Goal: Book appointment/travel/reservation

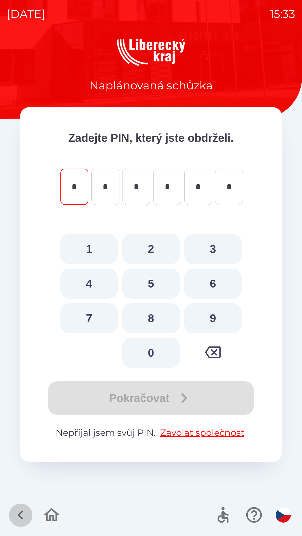
click at [17, 513] on icon "button" at bounding box center [20, 515] width 19 height 19
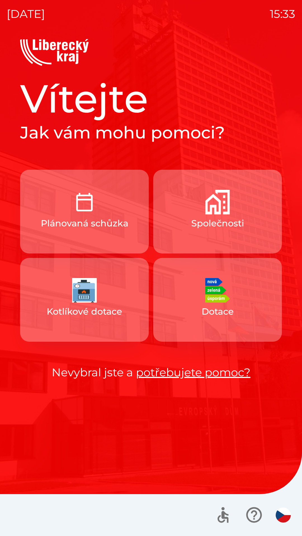
click at [214, 211] on img "button" at bounding box center [217, 202] width 25 height 25
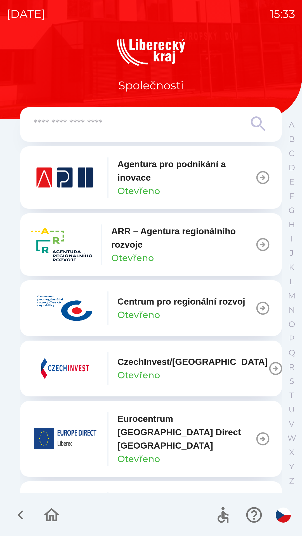
click at [130, 176] on p "Agentura pro podnikání a inovace" at bounding box center [185, 170] width 137 height 27
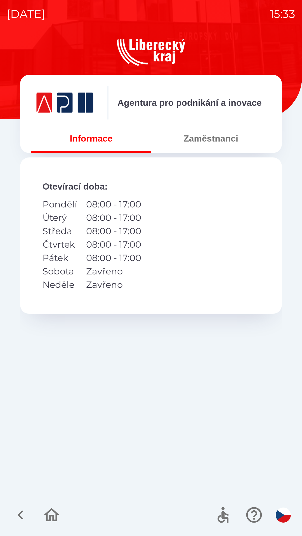
click at [212, 137] on button "Zaměstnanci" at bounding box center [210, 138] width 119 height 20
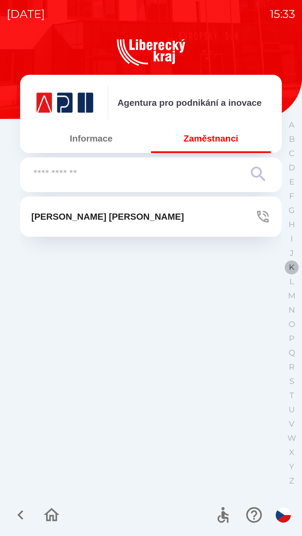
click at [290, 263] on p "K" at bounding box center [291, 267] width 6 height 10
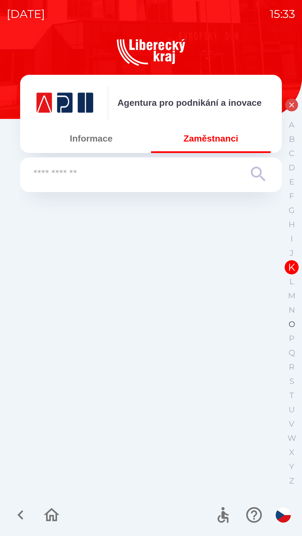
click at [290, 325] on p "O" at bounding box center [291, 324] width 6 height 10
click at [286, 264] on button "K" at bounding box center [291, 267] width 14 height 14
click at [154, 171] on input "text" at bounding box center [140, 173] width 212 height 15
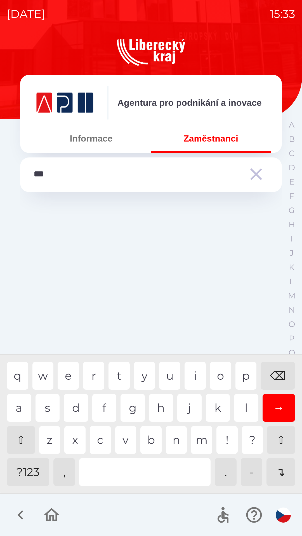
click at [96, 438] on div "c" at bounding box center [100, 440] width 21 height 28
click at [170, 438] on div "n" at bounding box center [176, 440] width 21 height 28
click at [12, 410] on div "a" at bounding box center [19, 408] width 24 height 28
click at [89, 374] on div "r" at bounding box center [93, 376] width 21 height 28
click at [222, 376] on div "o" at bounding box center [220, 376] width 21 height 28
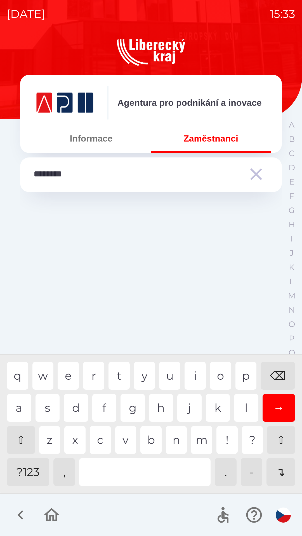
type input "*********"
click at [12, 410] on div "a" at bounding box center [19, 408] width 24 height 28
click at [256, 176] on icon "button" at bounding box center [256, 174] width 20 height 20
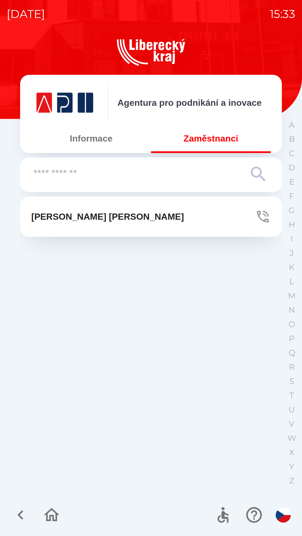
click at [17, 520] on icon "button" at bounding box center [20, 515] width 19 height 19
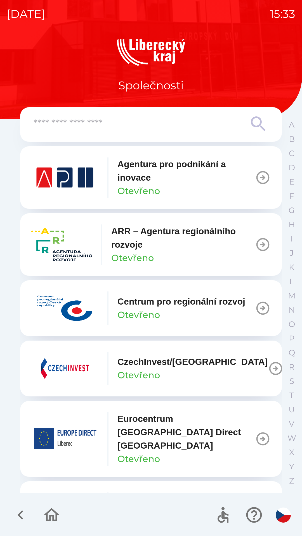
click at [128, 235] on p "ARR – Agentura regionálního rozvoje" at bounding box center [183, 237] width 144 height 27
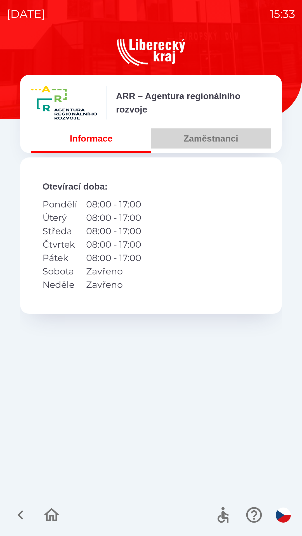
click at [202, 137] on button "Zaměstnanci" at bounding box center [210, 138] width 119 height 20
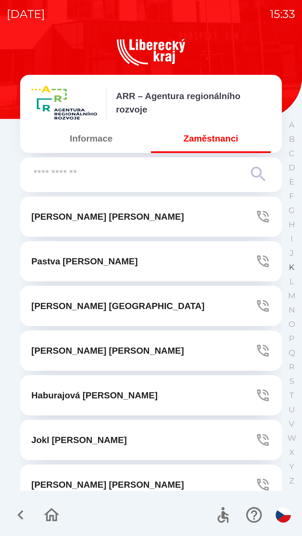
click at [290, 264] on p "K" at bounding box center [291, 267] width 6 height 10
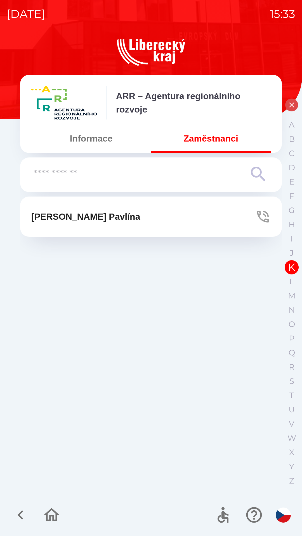
click at [77, 210] on button "[PERSON_NAME]" at bounding box center [150, 217] width 261 height 40
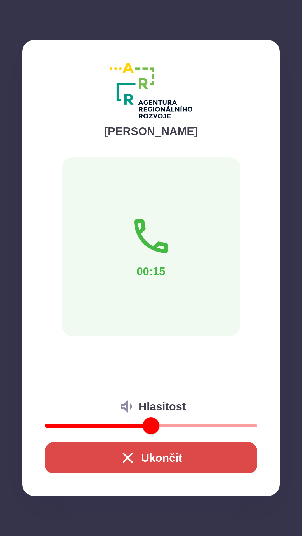
click at [122, 314] on div "00:15" at bounding box center [150, 246] width 179 height 179
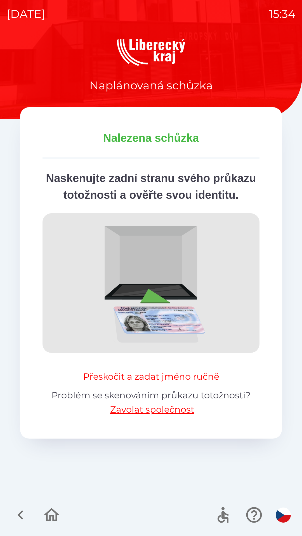
click at [146, 383] on button "Přeskočit a zadat jméno ručně" at bounding box center [151, 376] width 140 height 13
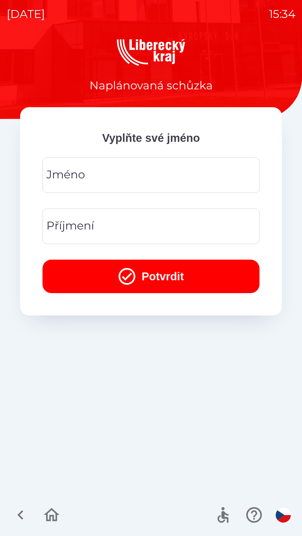
click at [84, 170] on div "[PERSON_NAME]" at bounding box center [150, 174] width 217 height 35
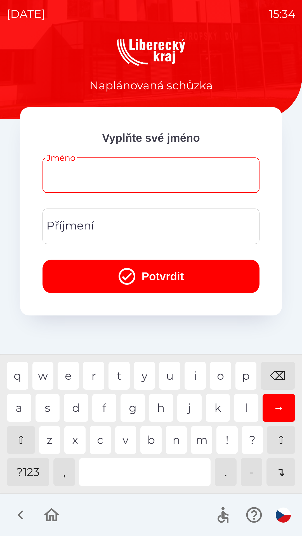
click at [73, 229] on div "Příjmení Příjmení" at bounding box center [150, 226] width 217 height 35
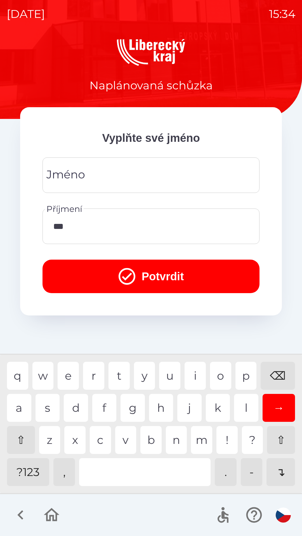
click at [97, 436] on div "c" at bounding box center [100, 440] width 21 height 28
type input "******"
click at [142, 273] on button "Potvrdit" at bounding box center [150, 277] width 217 height 34
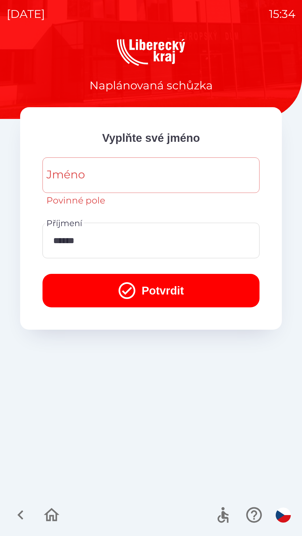
click at [98, 171] on input "Jméno" at bounding box center [150, 175] width 203 height 22
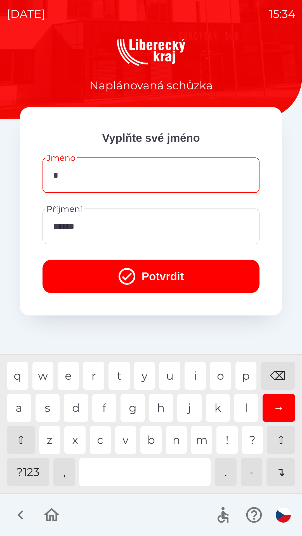
click at [75, 406] on div "d" at bounding box center [76, 408] width 24 height 28
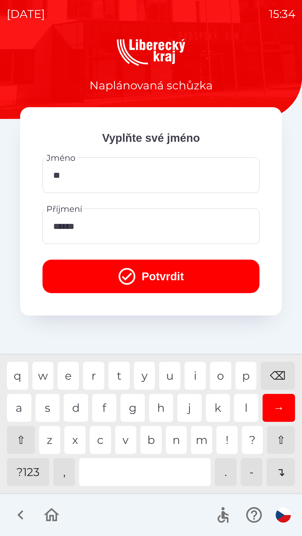
type input "***"
click at [173, 440] on div "n" at bounding box center [176, 440] width 21 height 28
click at [129, 269] on icon "submit" at bounding box center [127, 276] width 20 height 20
